Goal: Task Accomplishment & Management: Complete application form

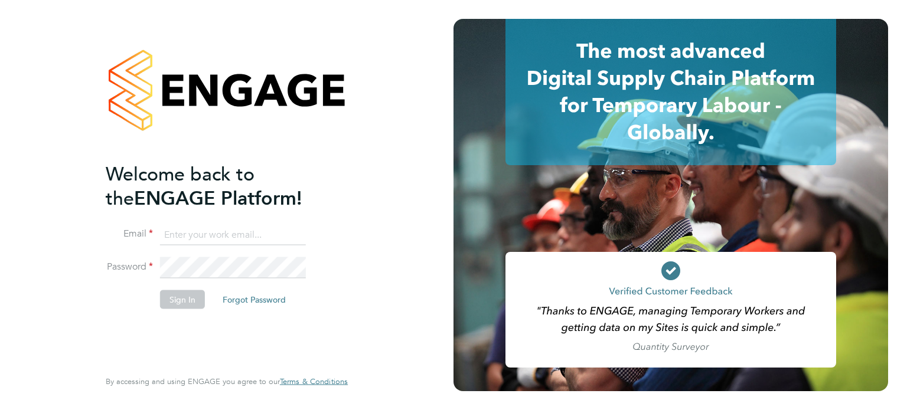
click at [229, 236] on input at bounding box center [233, 234] width 146 height 21
type input "[PERSON_NAME][EMAIL_ADDRESS][PERSON_NAME][DOMAIN_NAME]"
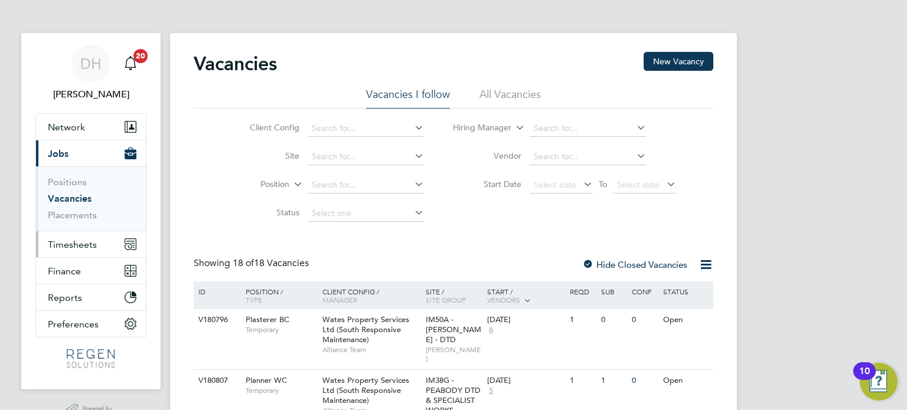
click at [89, 239] on span "Timesheets" at bounding box center [72, 244] width 49 height 11
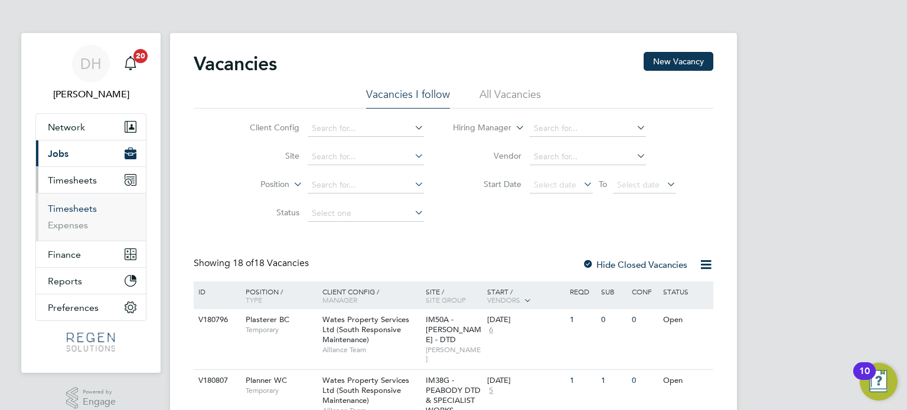
click at [80, 208] on link "Timesheets" at bounding box center [72, 208] width 49 height 11
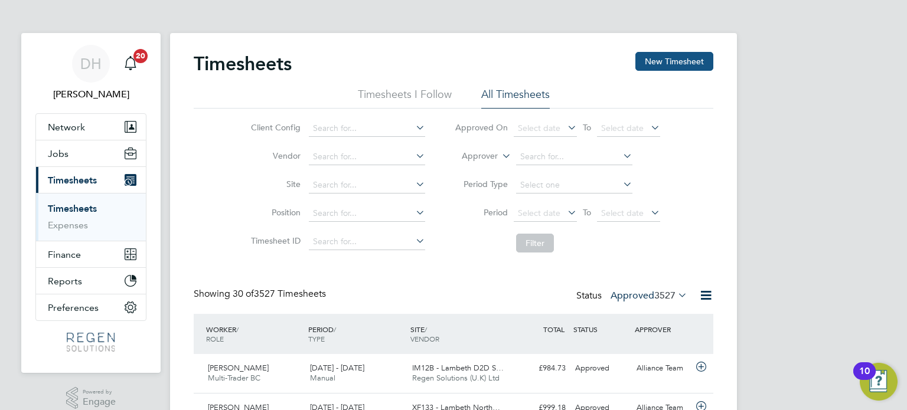
click at [662, 64] on button "New Timesheet" at bounding box center [674, 61] width 78 height 19
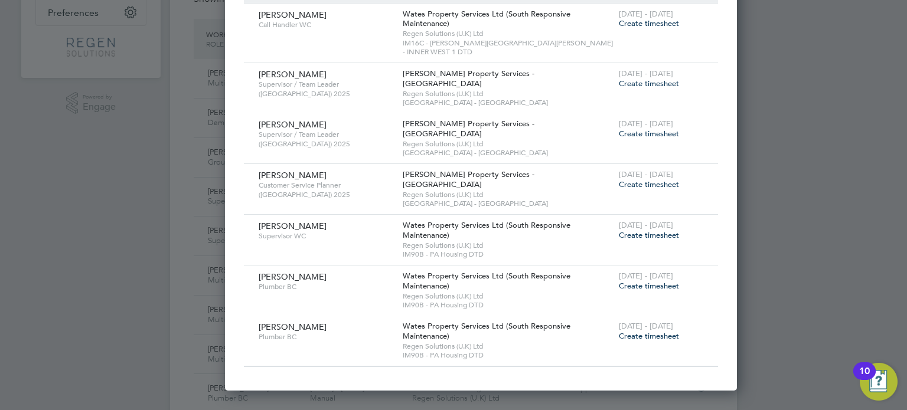
click at [619, 230] on span "Create timesheet" at bounding box center [649, 235] width 60 height 10
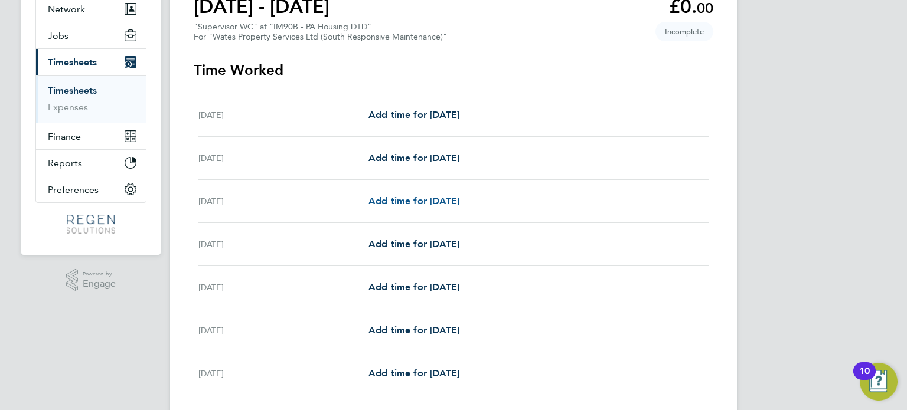
click at [425, 205] on span "Add time for [DATE]" at bounding box center [413, 200] width 91 height 11
select select "30"
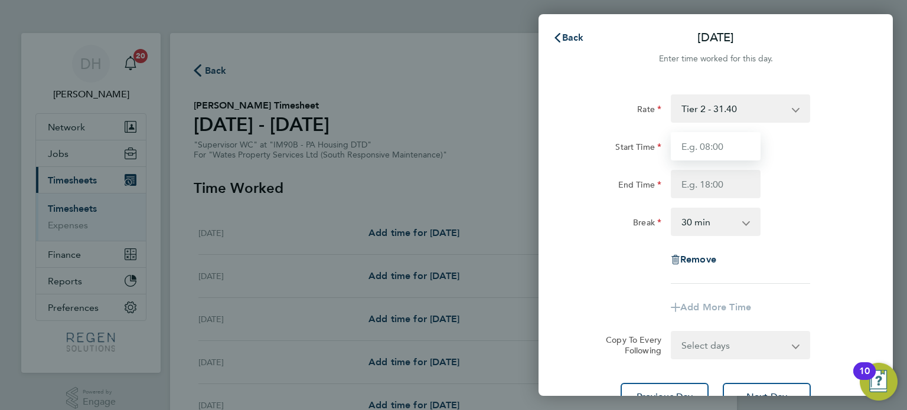
click at [700, 152] on input "Start Time" at bounding box center [716, 146] width 90 height 28
type input "08:00"
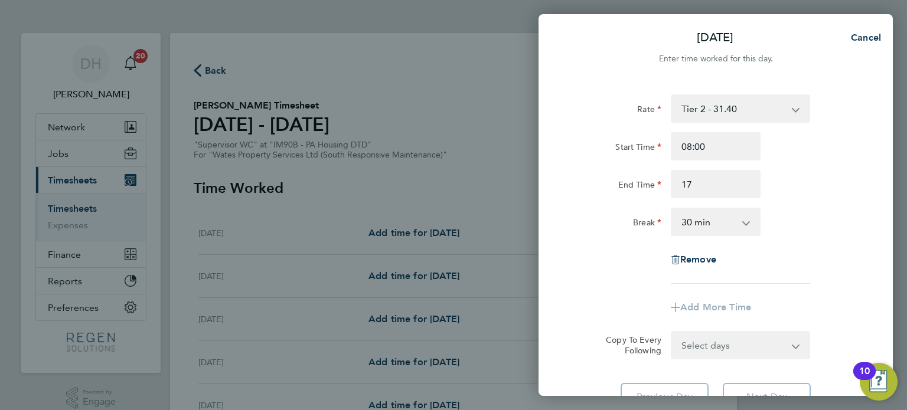
type input "17:00"
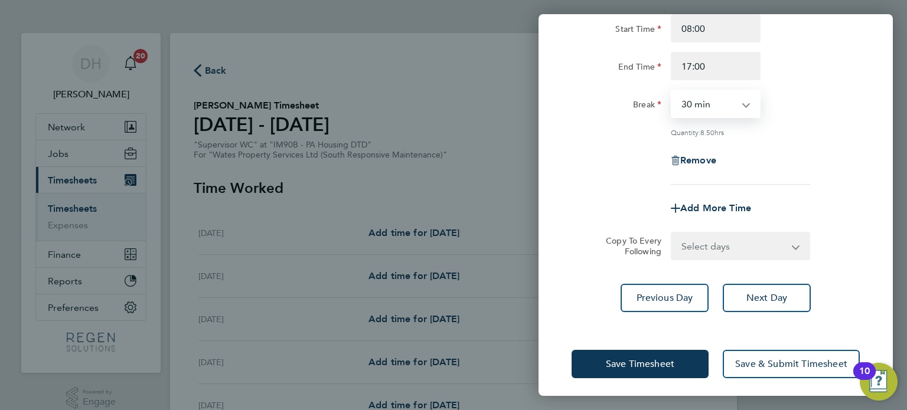
click at [727, 250] on select "Select days Day [DATE] [DATE] [DATE] [DATE]" at bounding box center [734, 246] width 124 height 26
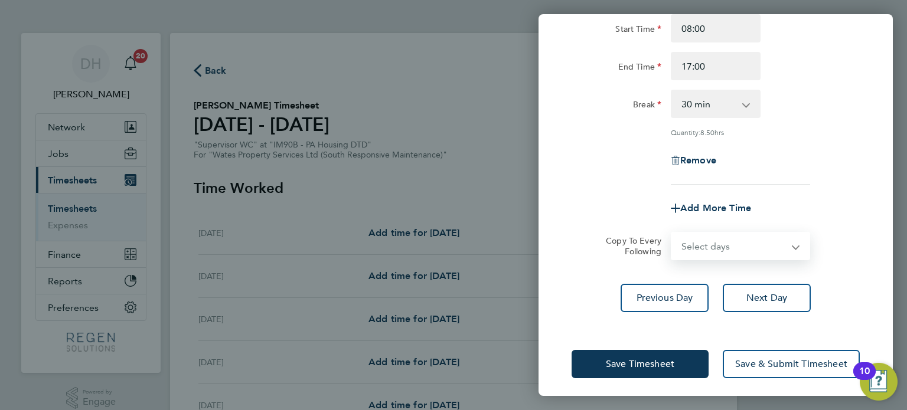
select select "TUE"
click at [672, 233] on select "Select days Day [DATE] [DATE] [DATE] [DATE]" at bounding box center [734, 246] width 124 height 26
select select "[DATE]"
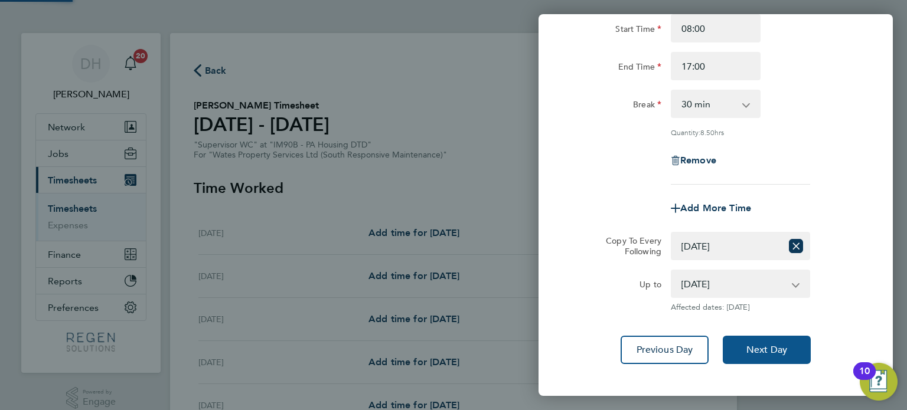
drag, startPoint x: 762, startPoint y: 341, endPoint x: 751, endPoint y: 302, distance: 40.4
click at [763, 340] on button "Next Day" at bounding box center [767, 350] width 88 height 28
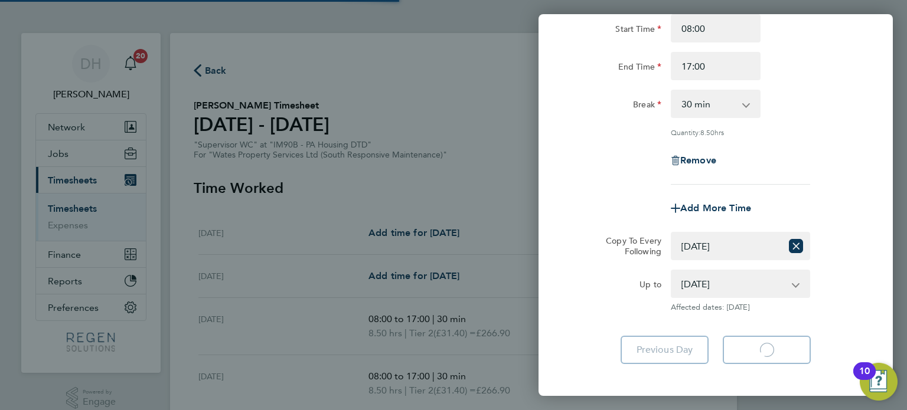
select select "30"
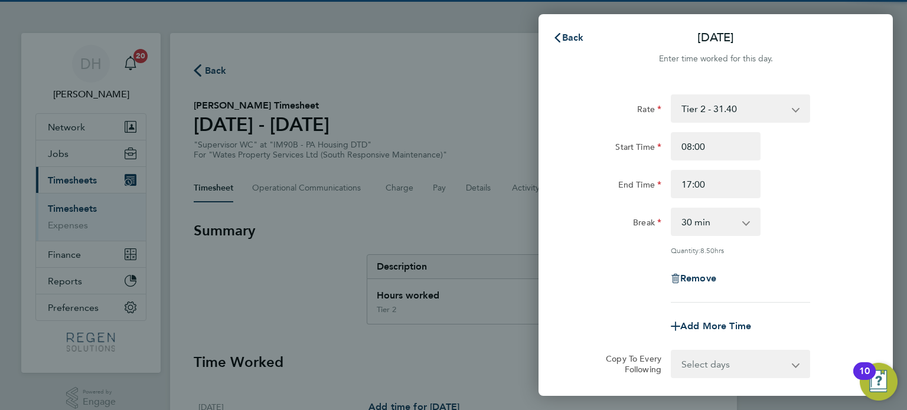
drag, startPoint x: 727, startPoint y: 364, endPoint x: 727, endPoint y: 351, distance: 12.4
click at [727, 364] on select "Select days Day [DATE] [DATE] [DATE]" at bounding box center [734, 364] width 124 height 26
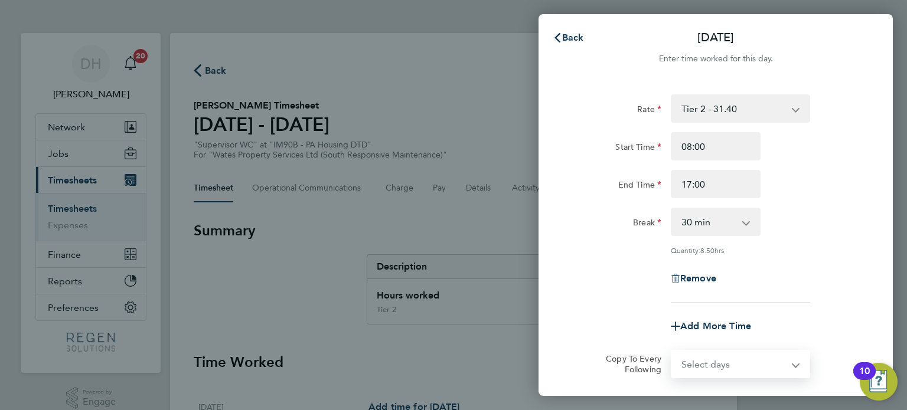
select select "WED"
click at [672, 351] on select "Select days Day [DATE] [DATE] [DATE]" at bounding box center [734, 364] width 124 height 26
select select "[DATE]"
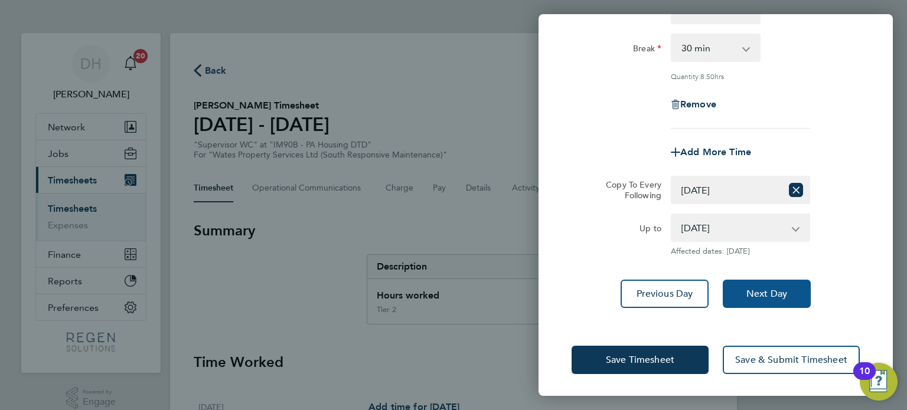
drag, startPoint x: 759, startPoint y: 292, endPoint x: 753, endPoint y: 288, distance: 7.7
click at [759, 293] on span "Next Day" at bounding box center [766, 294] width 41 height 12
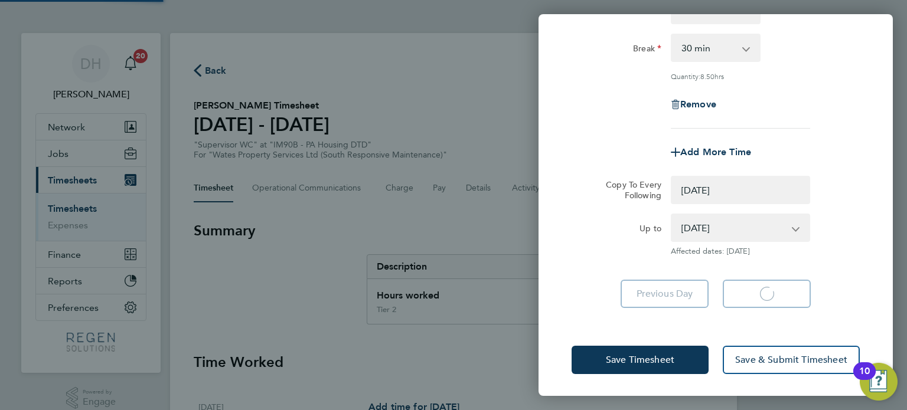
select select "0: null"
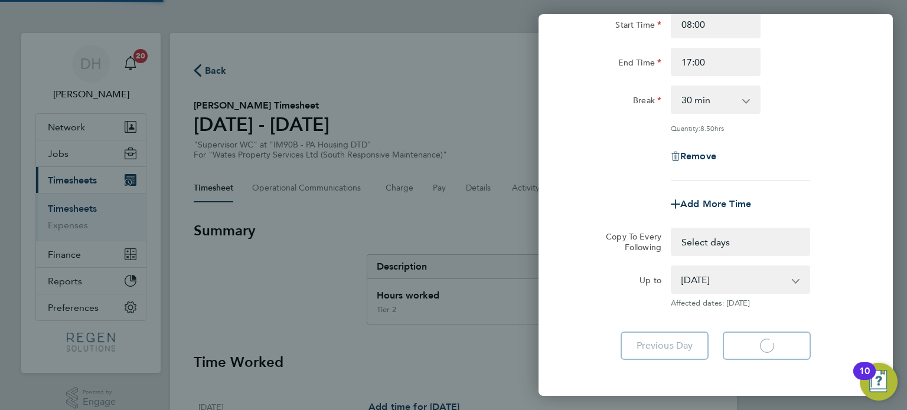
select select "30"
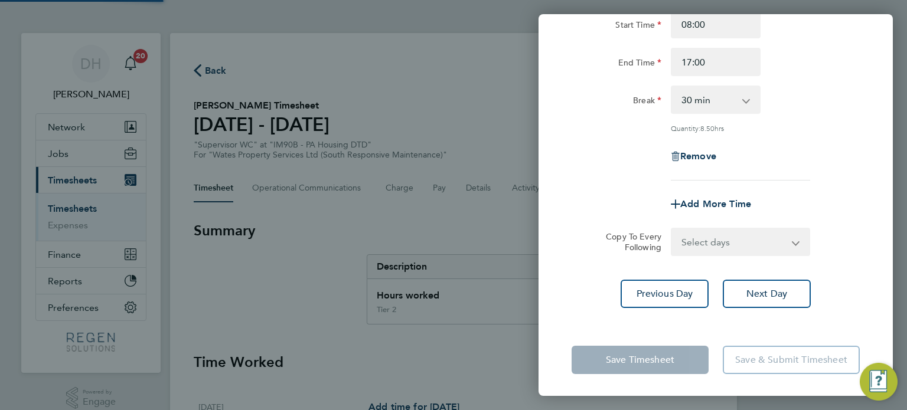
drag, startPoint x: 720, startPoint y: 238, endPoint x: 723, endPoint y: 251, distance: 13.3
click at [720, 238] on select "Select days Day [DATE] [DATE]" at bounding box center [734, 242] width 124 height 26
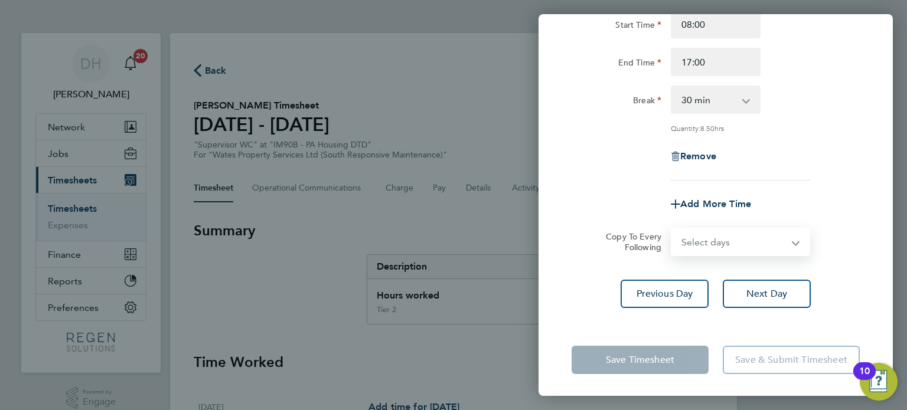
select select "THU"
click at [672, 229] on select "Select days Day [DATE] [DATE]" at bounding box center [734, 242] width 124 height 26
select select "[DATE]"
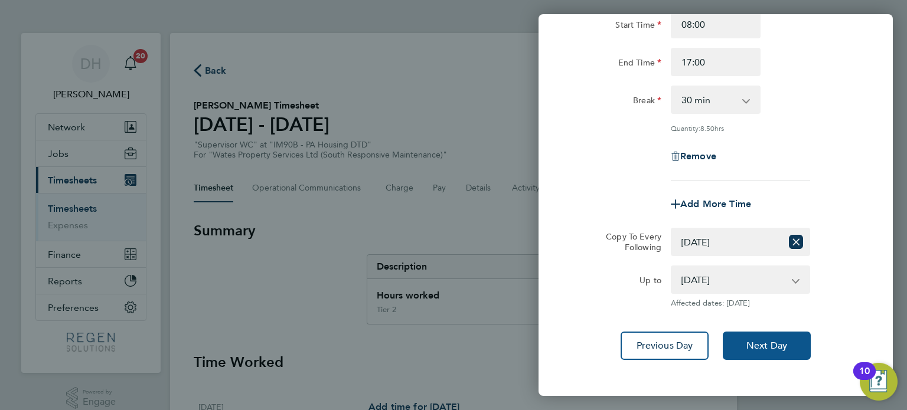
click at [786, 345] on span "Next Day" at bounding box center [766, 346] width 41 height 12
select select "0: null"
select select "30"
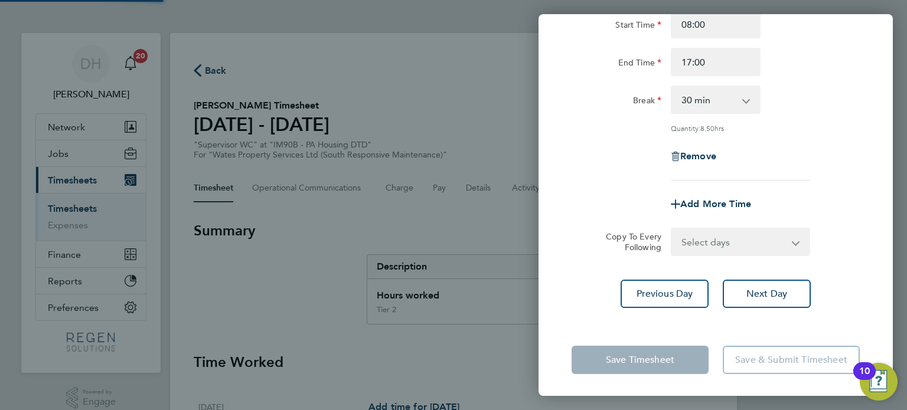
click at [724, 247] on select "Select days [DATE]" at bounding box center [727, 242] width 110 height 26
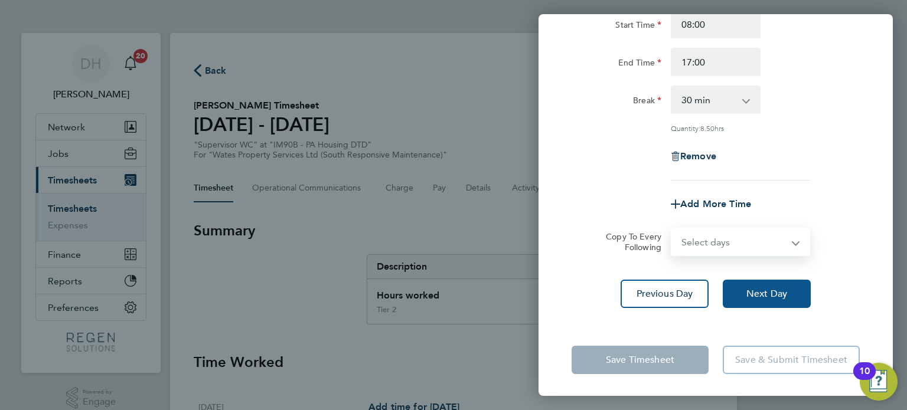
select select "FRI"
click at [672, 229] on select "Select days [DATE]" at bounding box center [734, 242] width 124 height 26
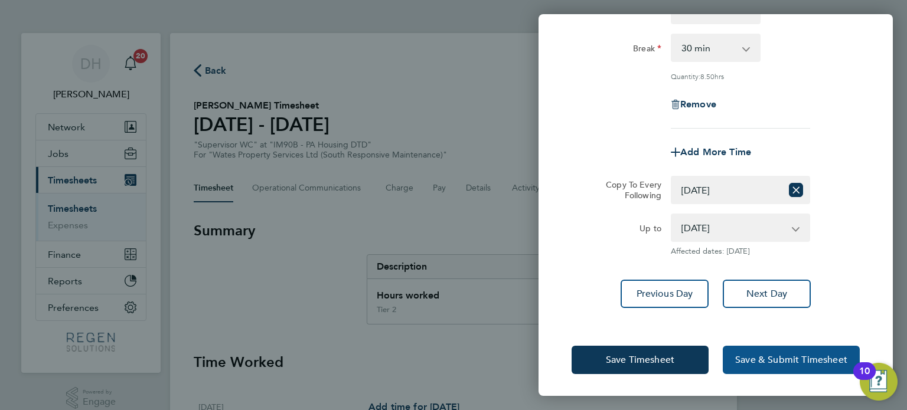
click at [789, 371] on button "Save & Submit Timesheet" at bounding box center [791, 360] width 137 height 28
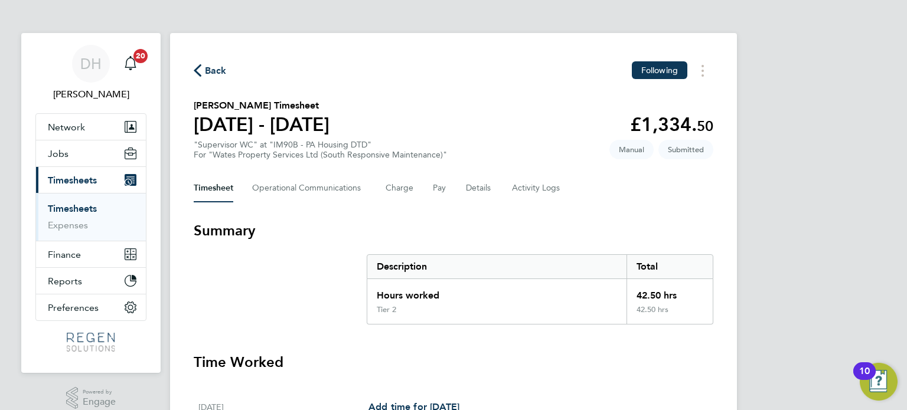
click at [80, 205] on link "Timesheets" at bounding box center [72, 208] width 49 height 11
